Goal: Task Accomplishment & Management: Use online tool/utility

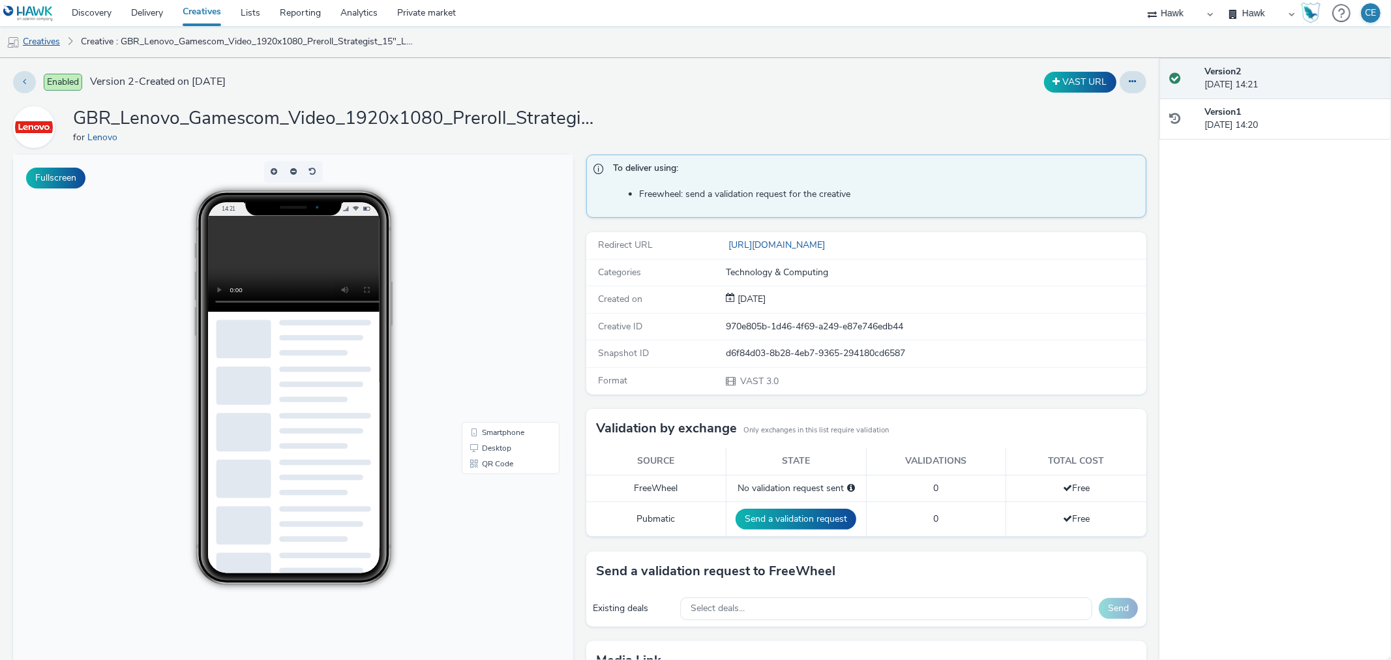
click at [55, 42] on link "Creatives" at bounding box center [33, 41] width 67 height 31
